Goal: Find specific page/section: Find specific page/section

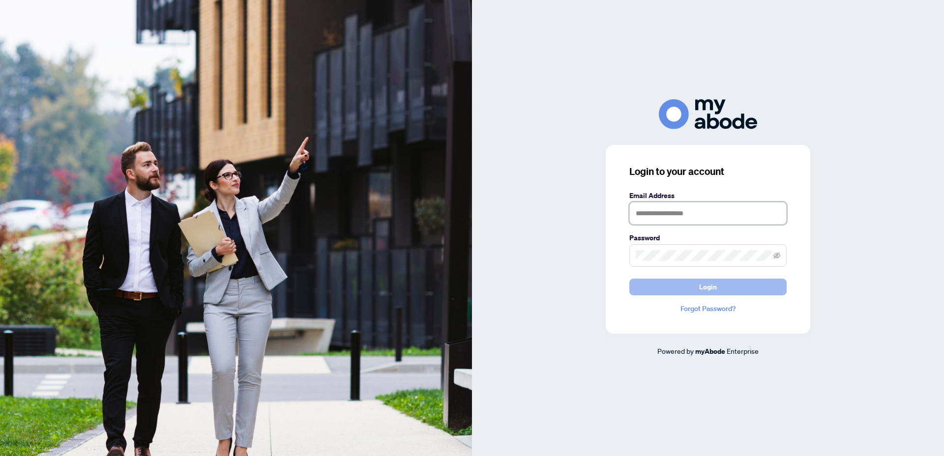
type input "**********"
click at [678, 290] on button "Login" at bounding box center [707, 287] width 157 height 17
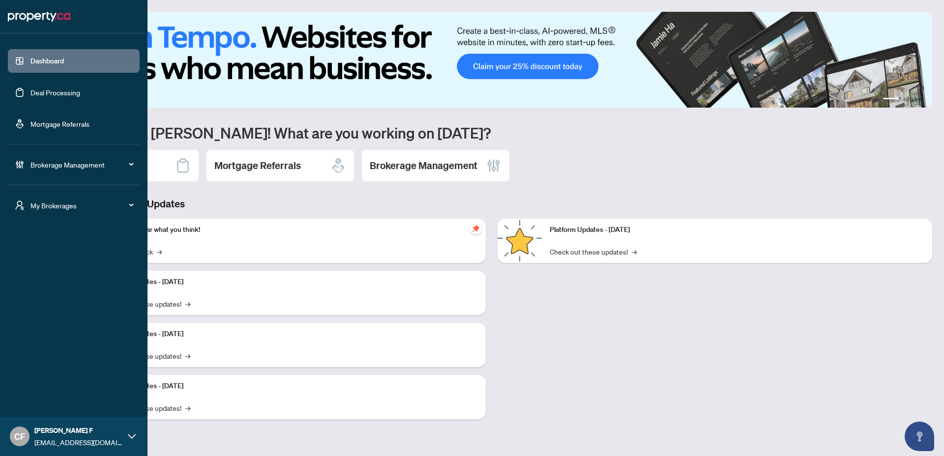
click at [46, 211] on div "My Brokerages" at bounding box center [74, 206] width 132 height 24
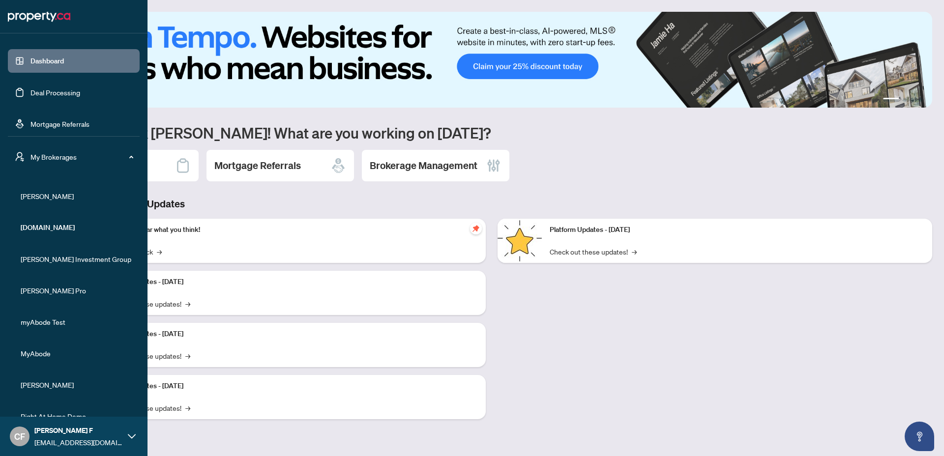
click at [43, 191] on span "RAHR" at bounding box center [77, 196] width 112 height 11
